Goal: Task Accomplishment & Management: Manage account settings

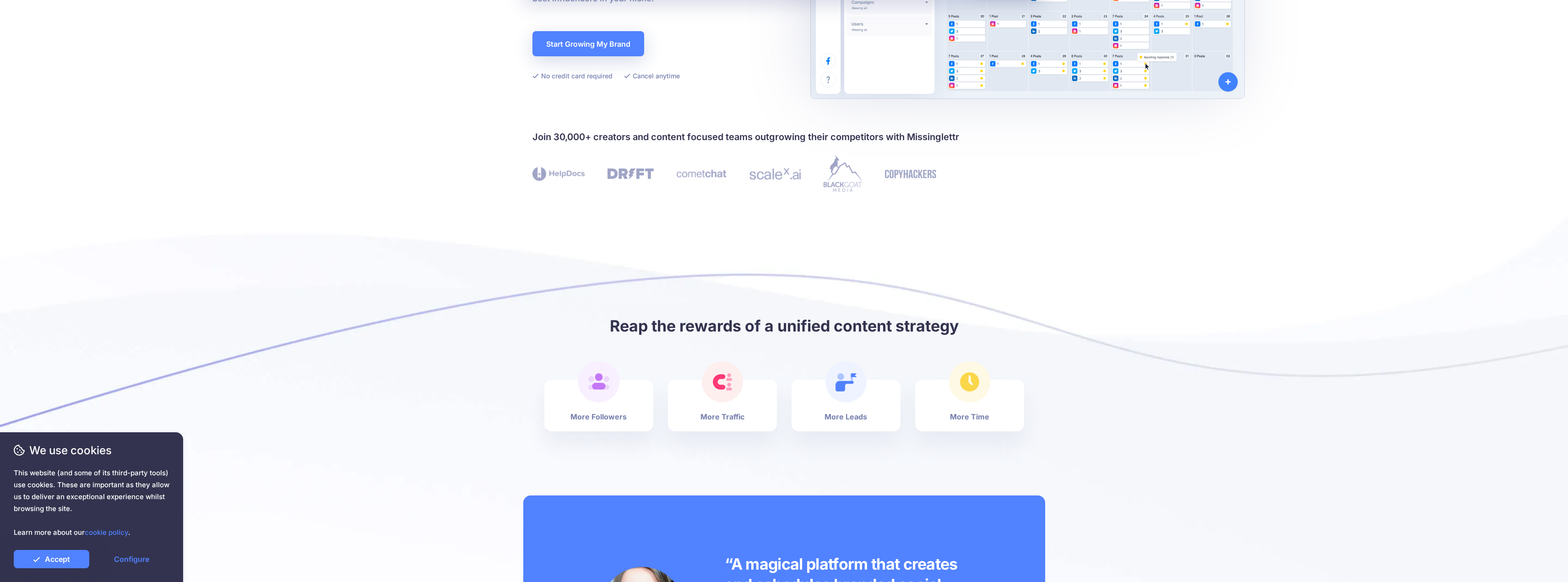
scroll to position [229, 0]
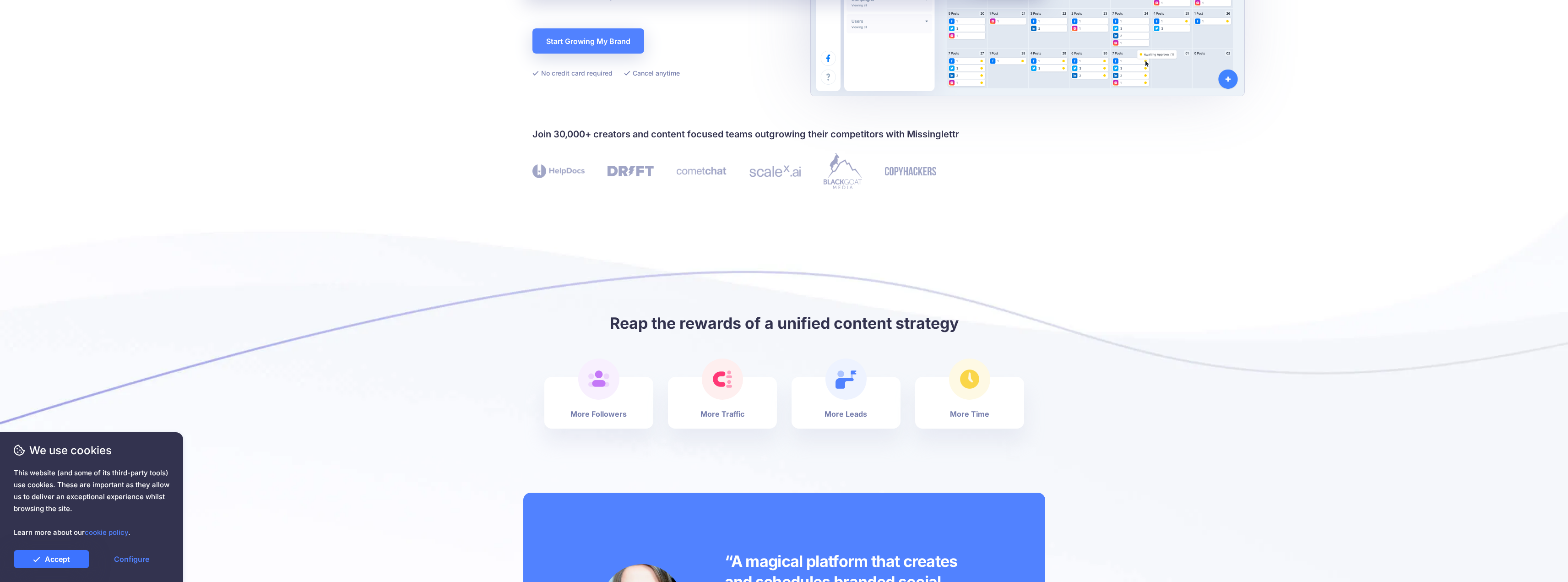
click at [57, 560] on link "Accept" at bounding box center [51, 559] width 76 height 18
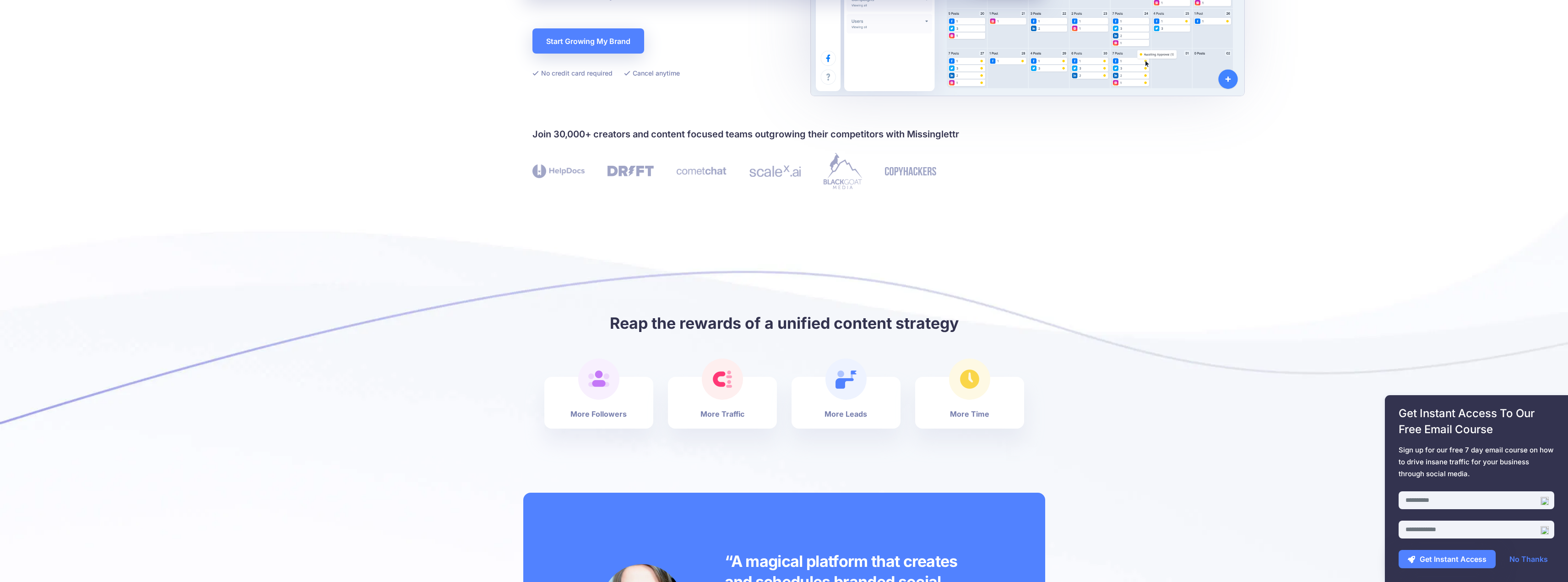
scroll to position [0, 0]
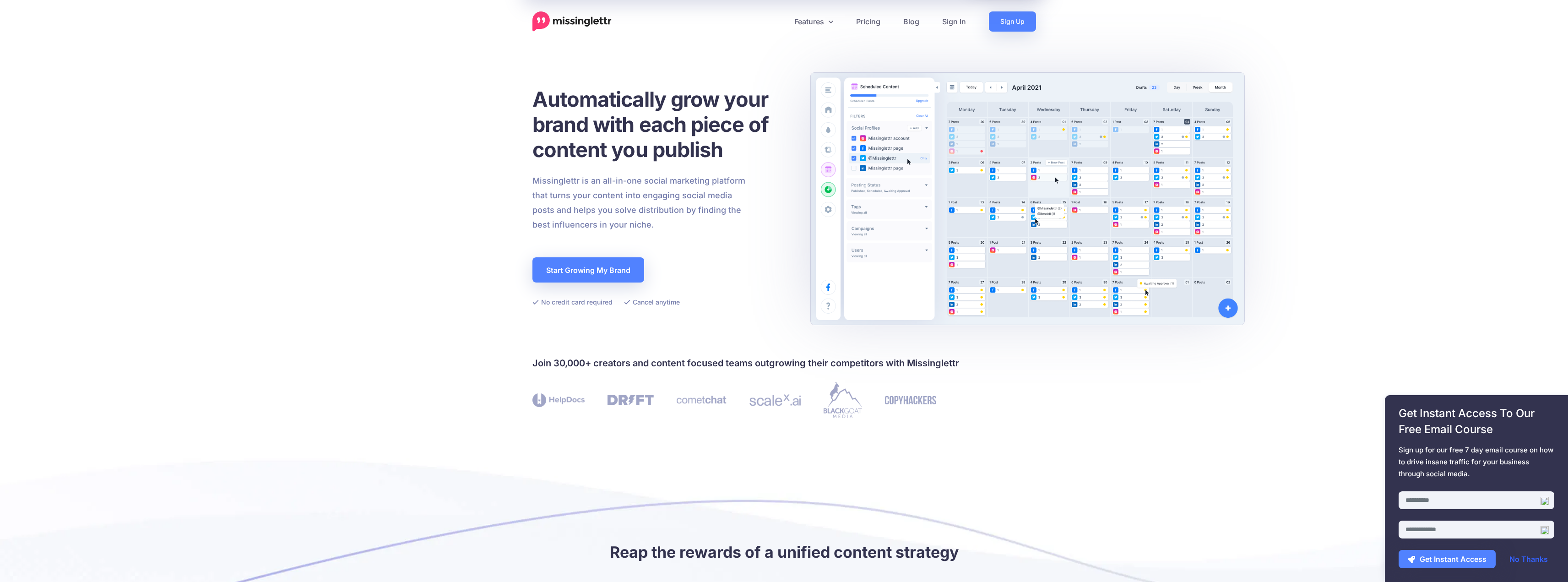
click at [1525, 559] on link "No Thanks" at bounding box center [1528, 559] width 57 height 18
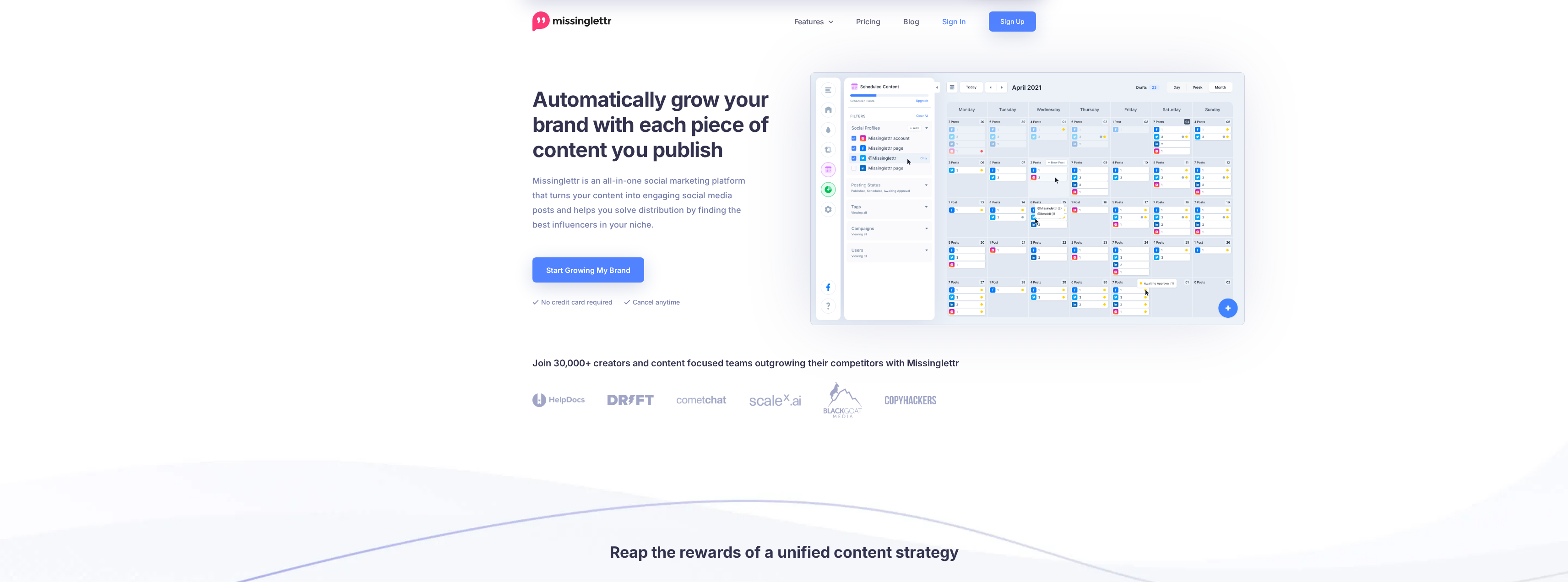
click at [957, 21] on link "Sign In" at bounding box center [954, 21] width 46 height 20
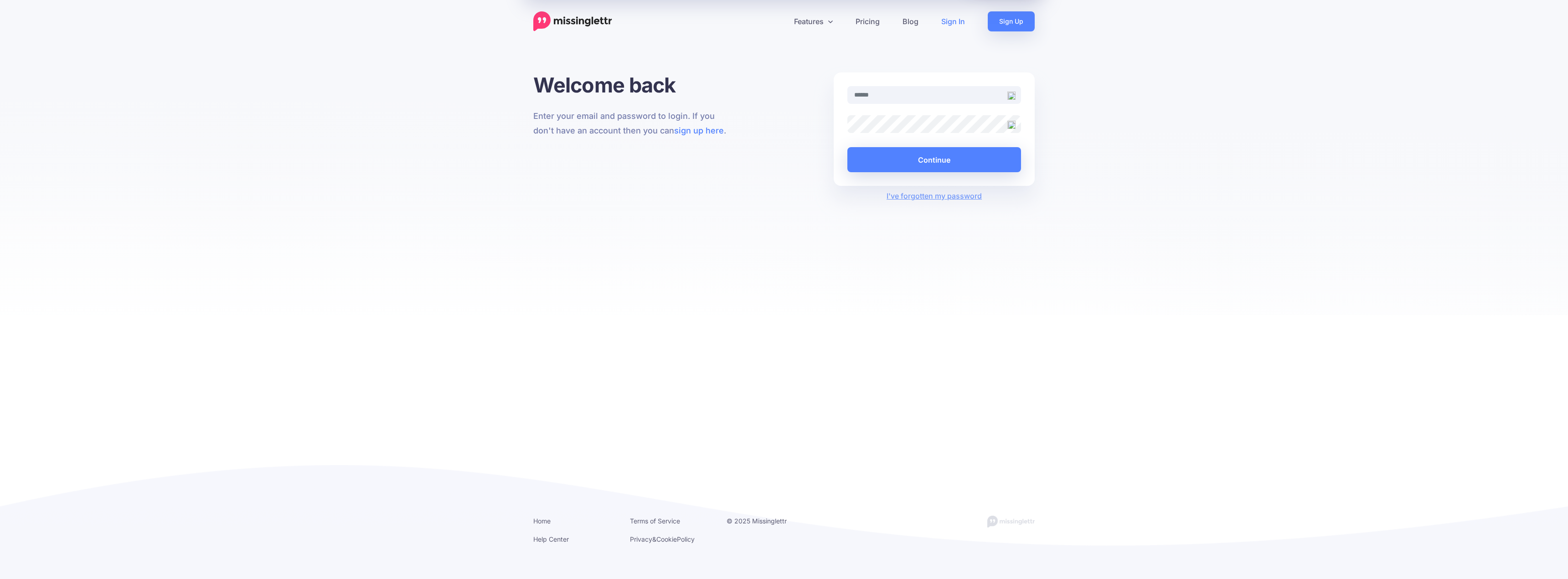
click at [1013, 96] on img at bounding box center [1011, 95] width 8 height 8
type input "**********"
click at [947, 159] on button "Continue" at bounding box center [934, 159] width 173 height 25
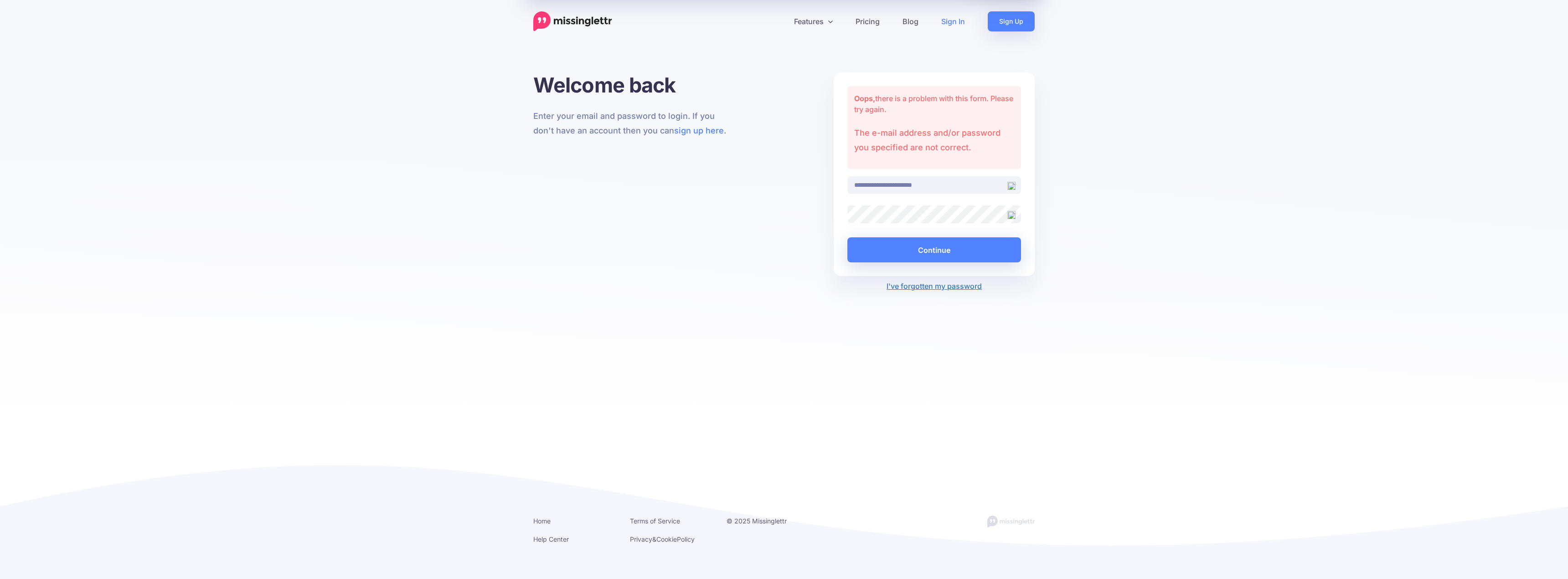
click at [924, 288] on link "I've forgotten my password" at bounding box center [934, 286] width 96 height 9
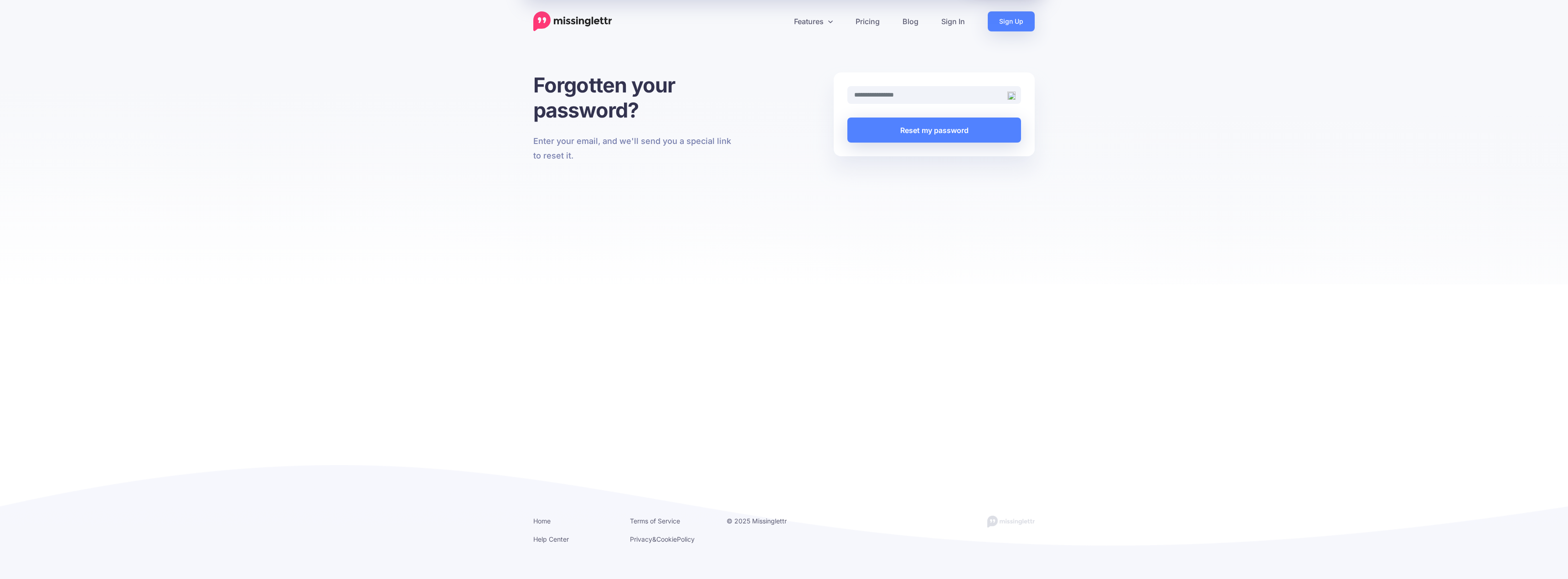
click at [903, 100] on input "text" at bounding box center [934, 95] width 173 height 18
type input "**********"
click at [906, 124] on button "Reset my password" at bounding box center [934, 130] width 173 height 25
click at [811, 21] on link "Features" at bounding box center [813, 21] width 61 height 20
click at [913, 21] on link "Blog" at bounding box center [911, 21] width 39 height 20
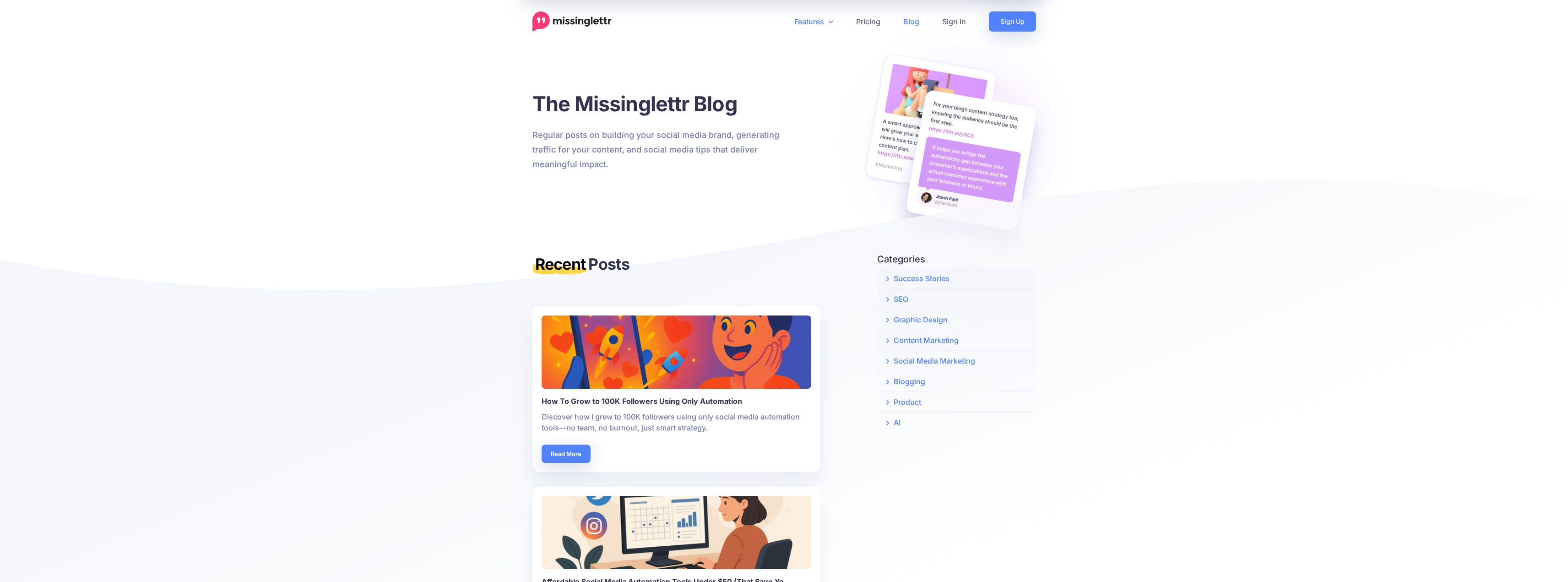
click at [819, 22] on link "Features" at bounding box center [814, 21] width 62 height 20
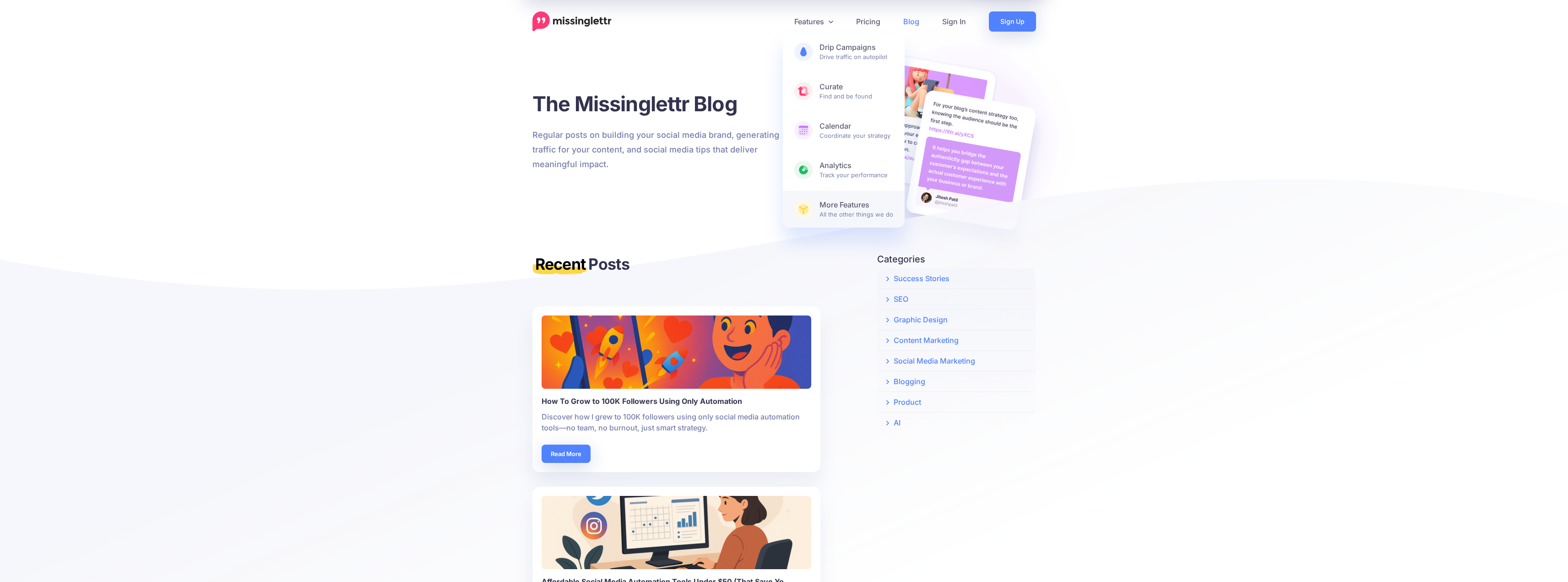
click at [826, 210] on span "More Features All the other things we do" at bounding box center [856, 209] width 74 height 18
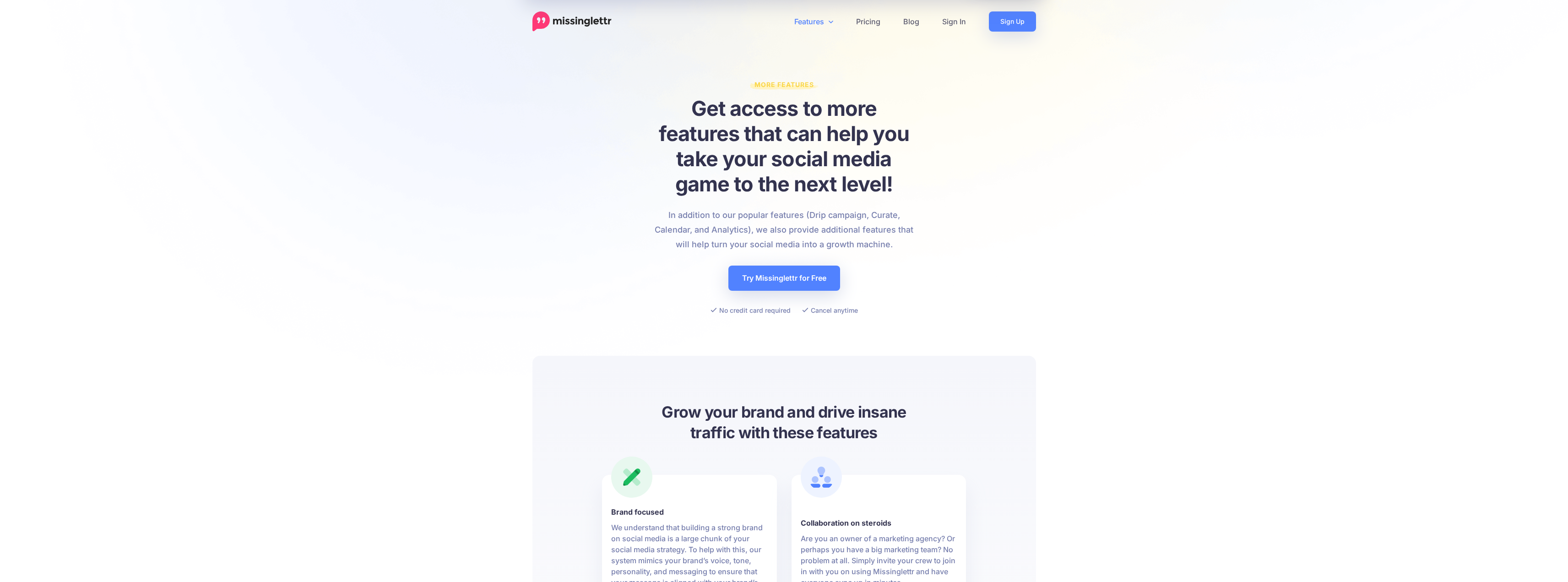
click at [581, 23] on img at bounding box center [572, 21] width 79 height 20
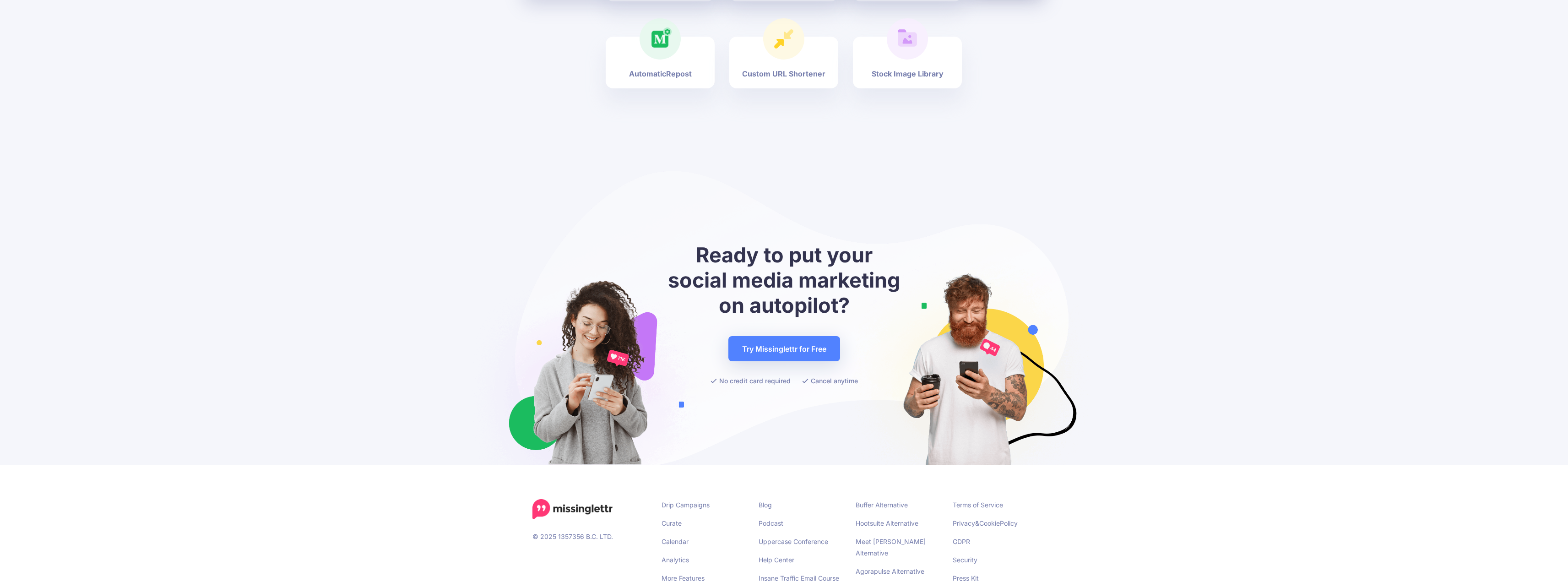
scroll to position [3839, 0]
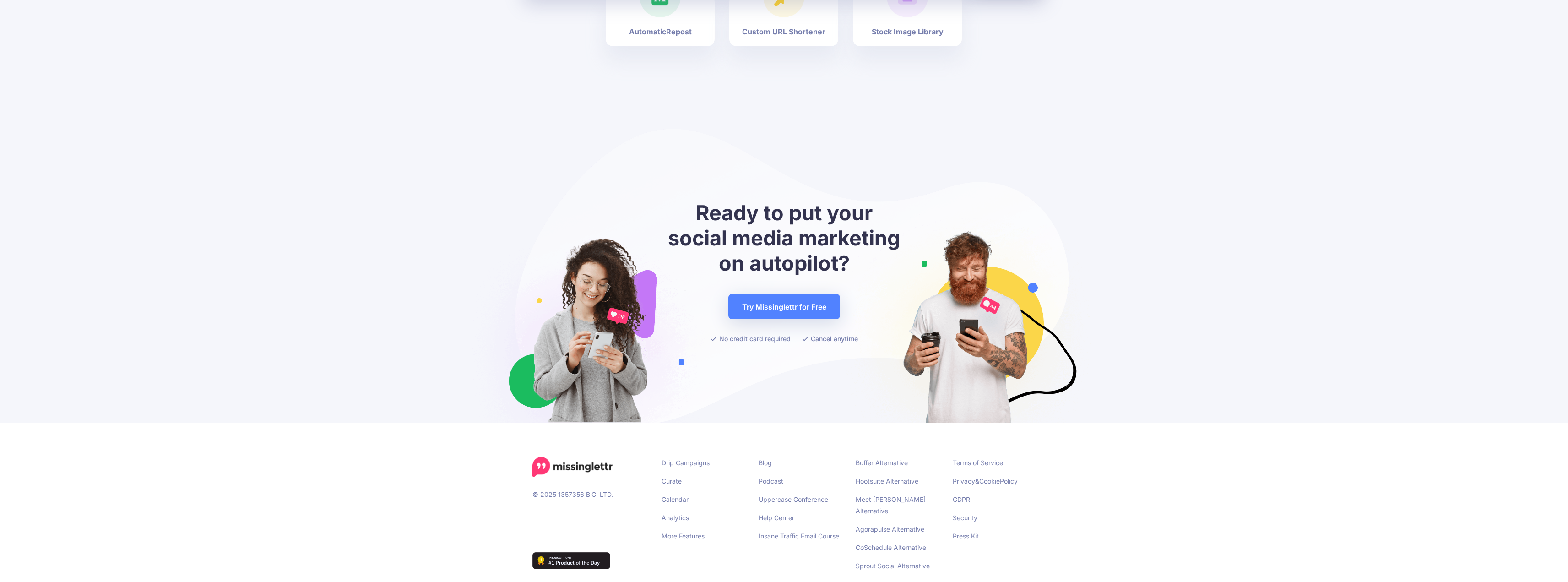
click at [772, 514] on link "Help Center" at bounding box center [776, 517] width 35 height 8
